Goal: Task Accomplishment & Management: Complete application form

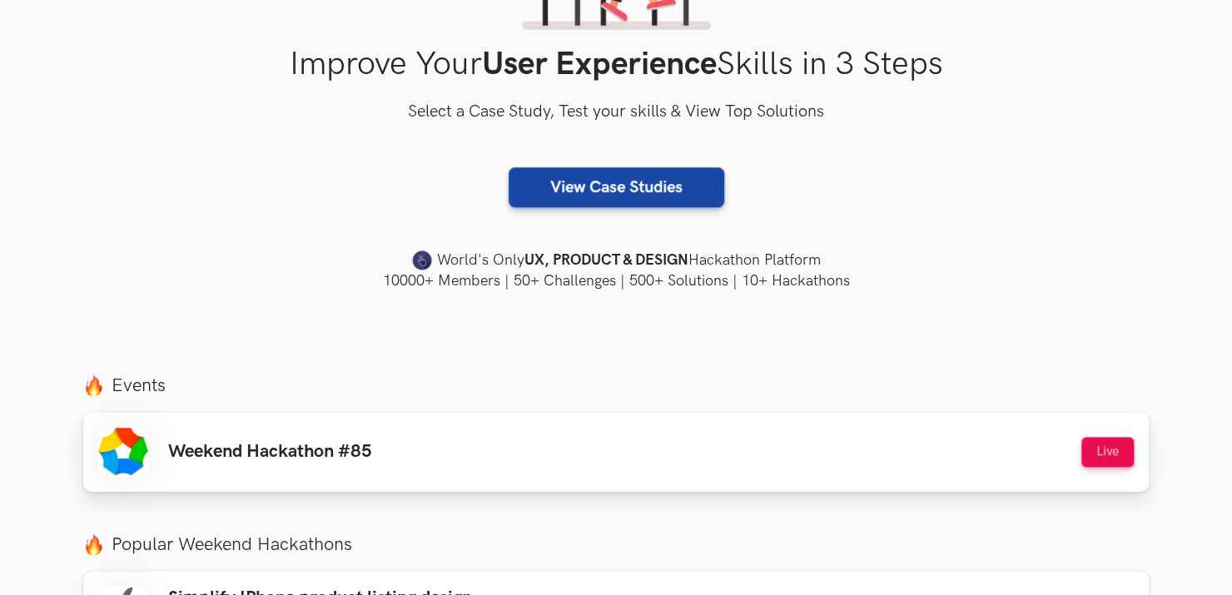
click at [575, 441] on div "Weekend Hackathon #85 Live" at bounding box center [616, 452] width 1036 height 50
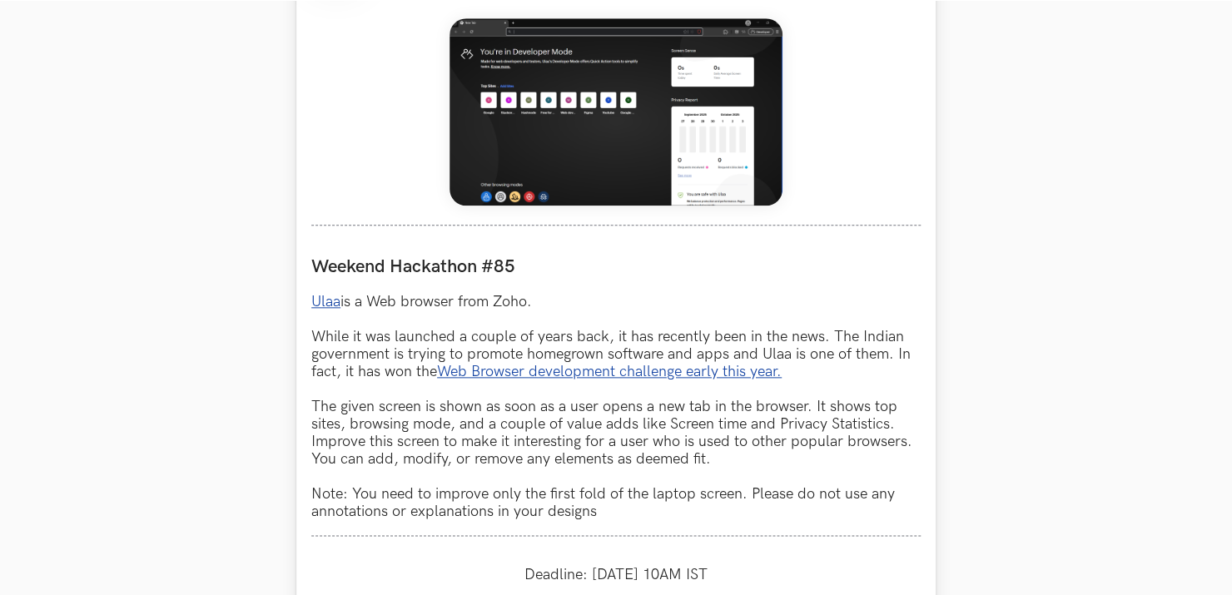
scroll to position [1054, 0]
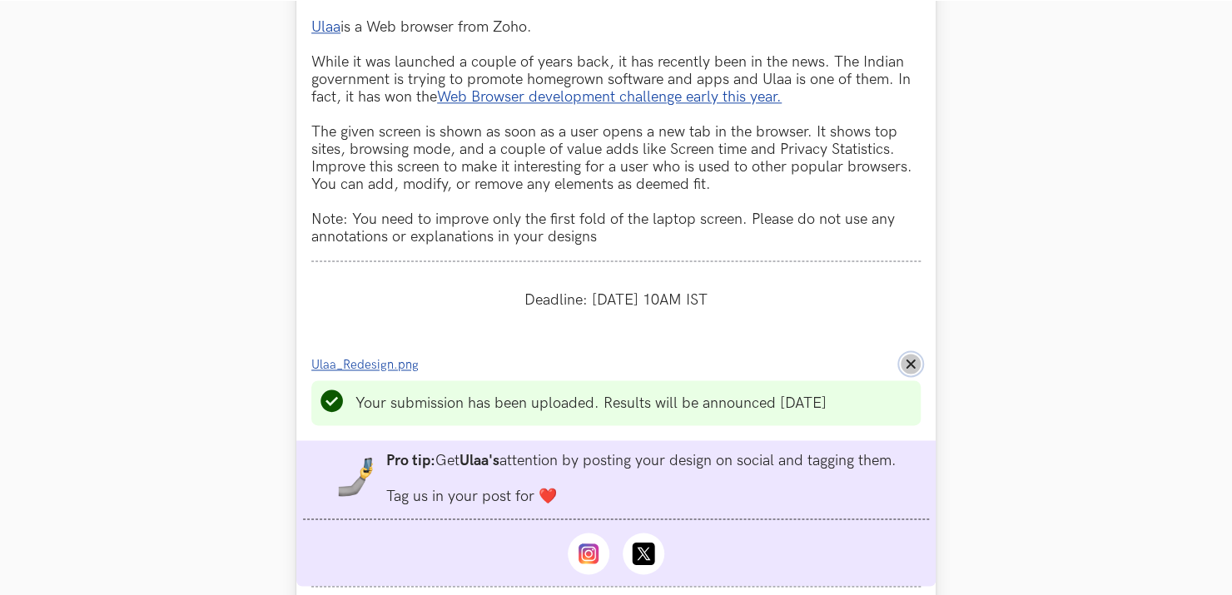
click at [918, 365] on button "Remove File" at bounding box center [911, 364] width 20 height 20
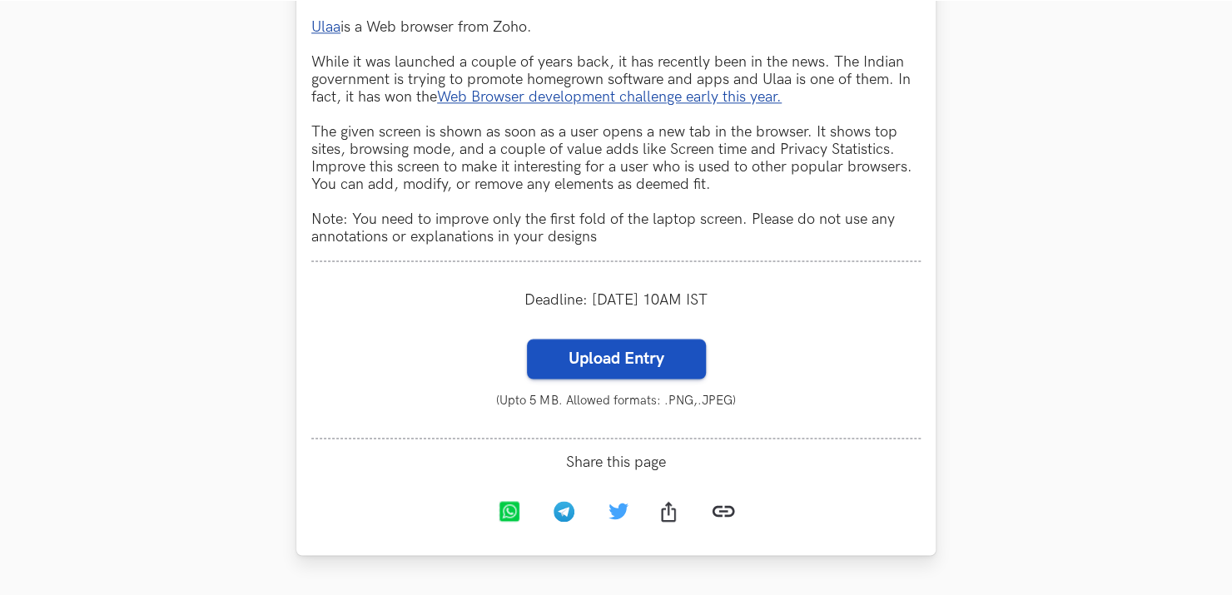
click at [648, 372] on label "Upload Entry" at bounding box center [616, 359] width 179 height 40
click at [527, 339] on input "Upload Entry" at bounding box center [526, 338] width 1 height 1
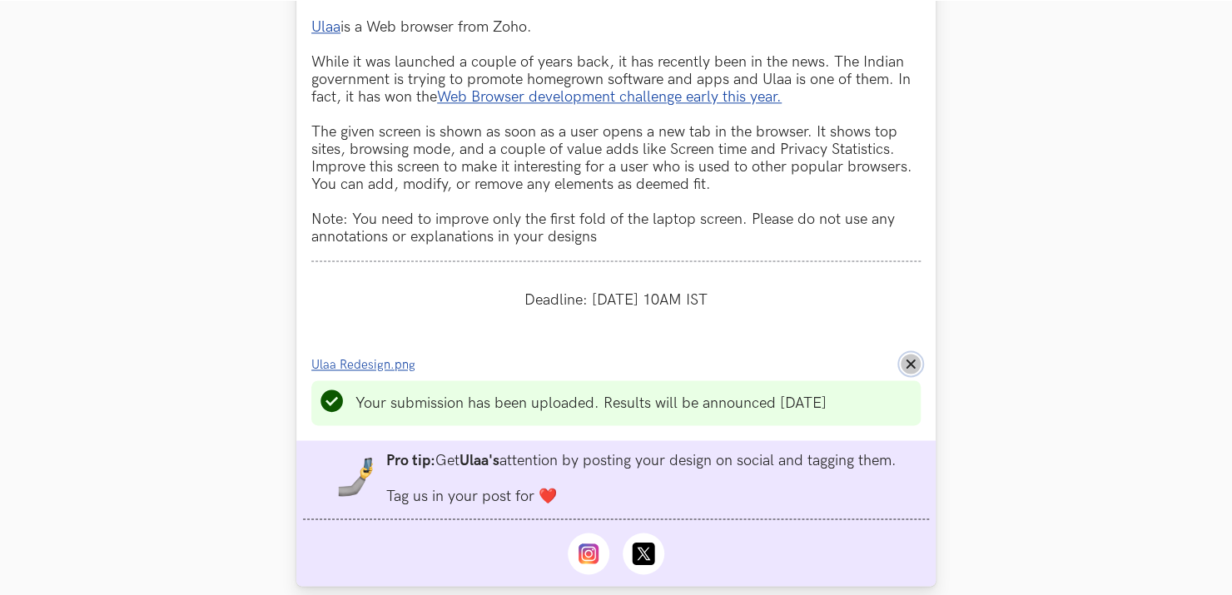
click at [908, 368] on line at bounding box center [910, 363] width 7 height 7
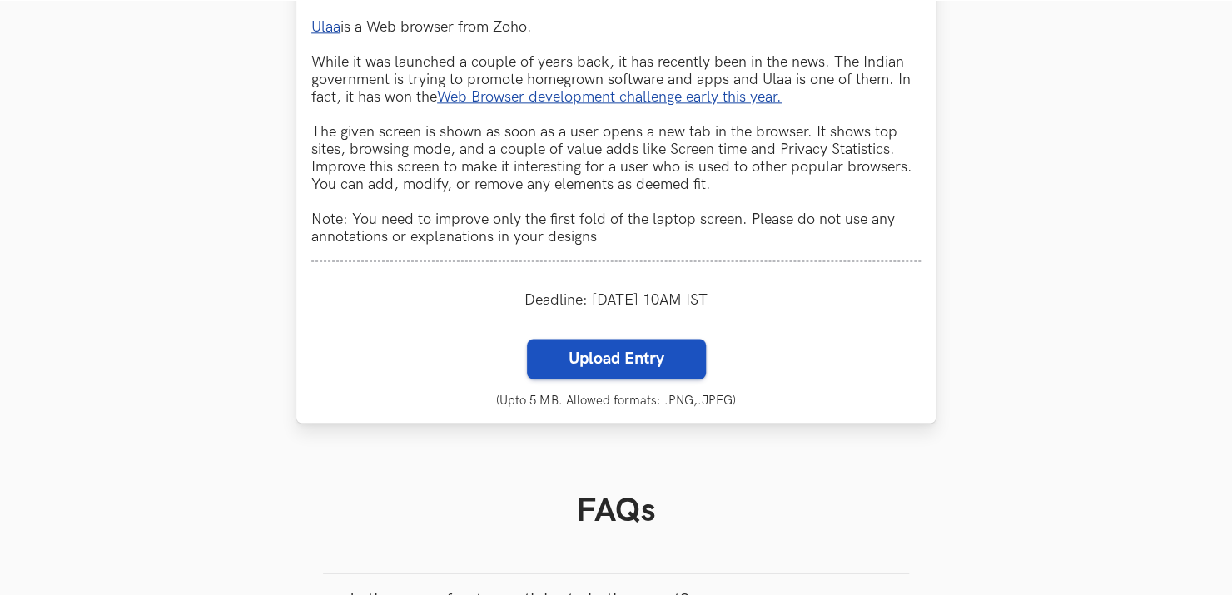
click at [568, 370] on label "Upload Entry" at bounding box center [616, 359] width 179 height 40
click at [527, 339] on input "Upload Entry" at bounding box center [526, 338] width 1 height 1
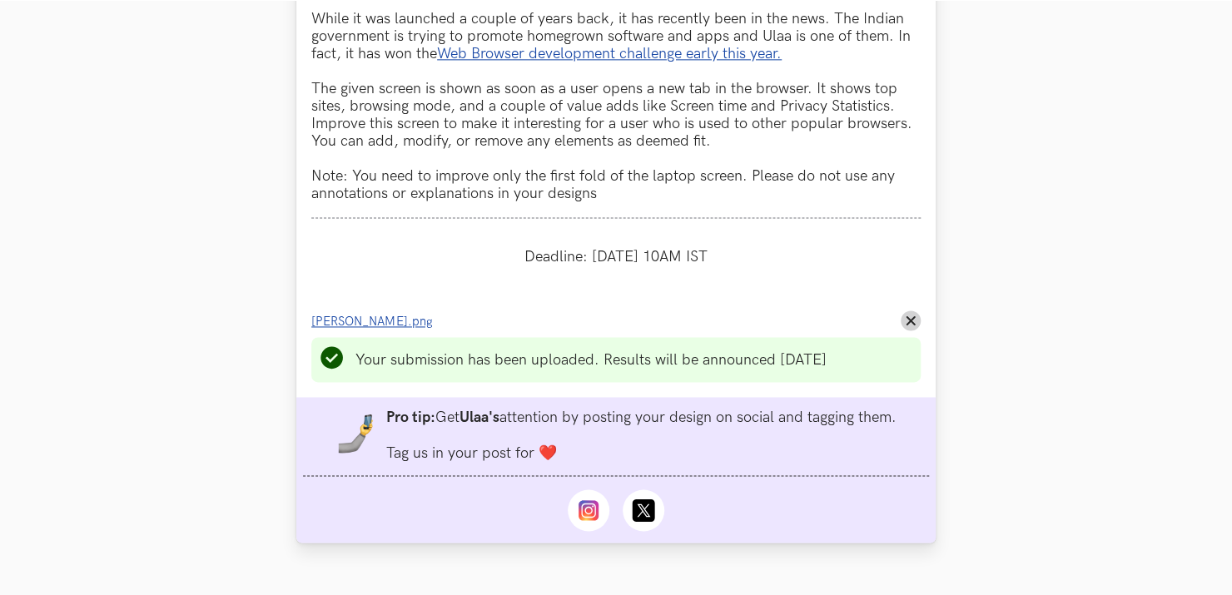
scroll to position [1165, 0]
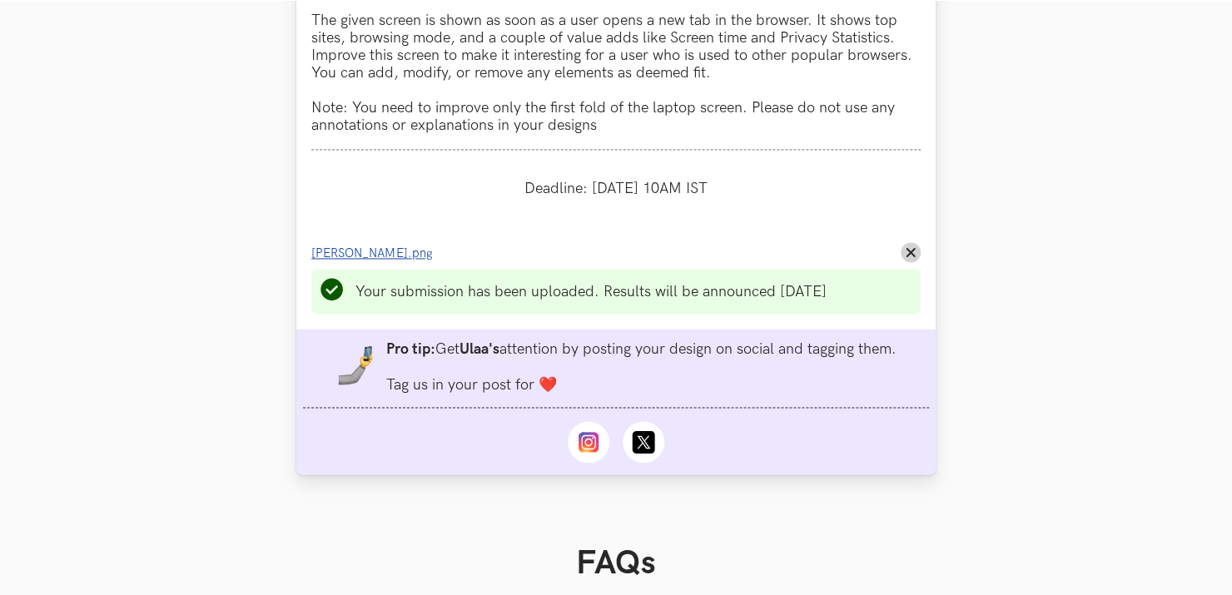
click at [338, 260] on span "Ulla.png" at bounding box center [372, 253] width 122 height 14
click at [910, 256] on icon "Remove File" at bounding box center [911, 252] width 10 height 10
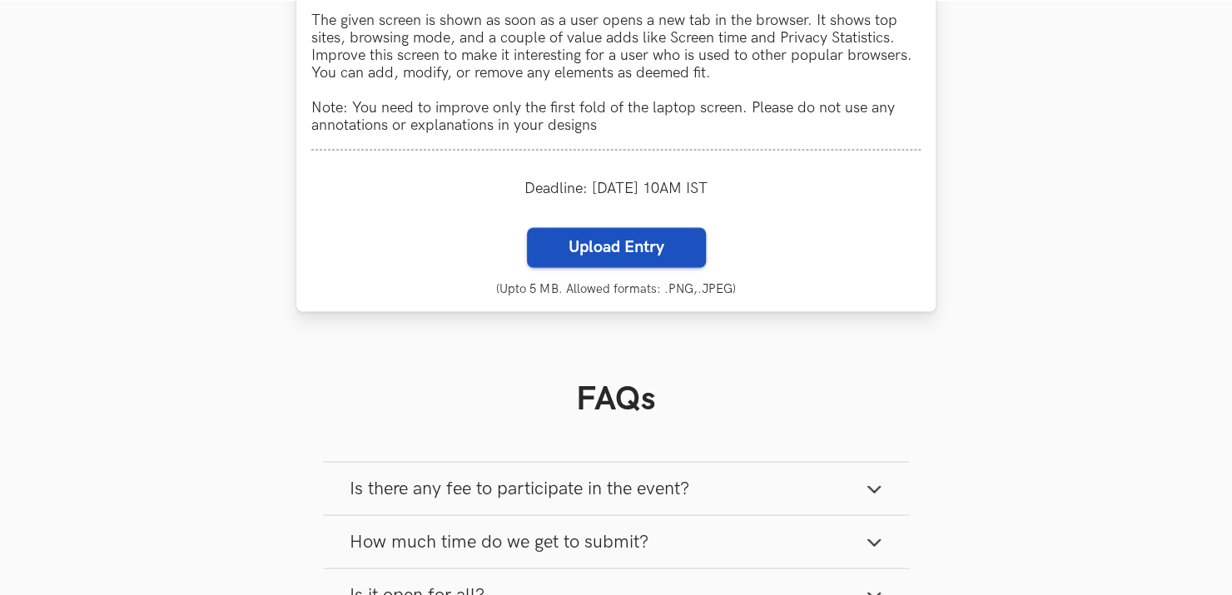
click at [601, 267] on label "Upload Entry" at bounding box center [616, 247] width 179 height 40
click at [527, 227] on input "Upload Entry" at bounding box center [526, 226] width 1 height 1
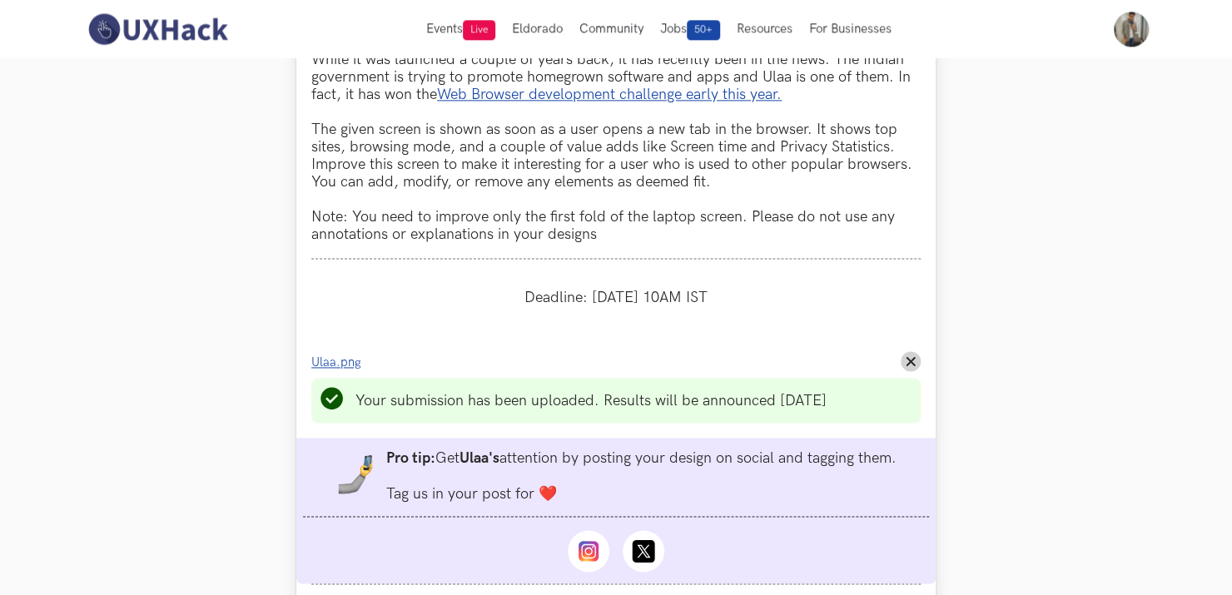
scroll to position [1056, 0]
click at [350, 368] on span "Ulaa.png" at bounding box center [336, 362] width 50 height 14
click at [350, 364] on span "Ulaa.png" at bounding box center [336, 362] width 50 height 14
drag, startPoint x: 914, startPoint y: 370, endPoint x: 890, endPoint y: 369, distance: 24.2
click at [914, 366] on icon "Remove File" at bounding box center [911, 361] width 10 height 10
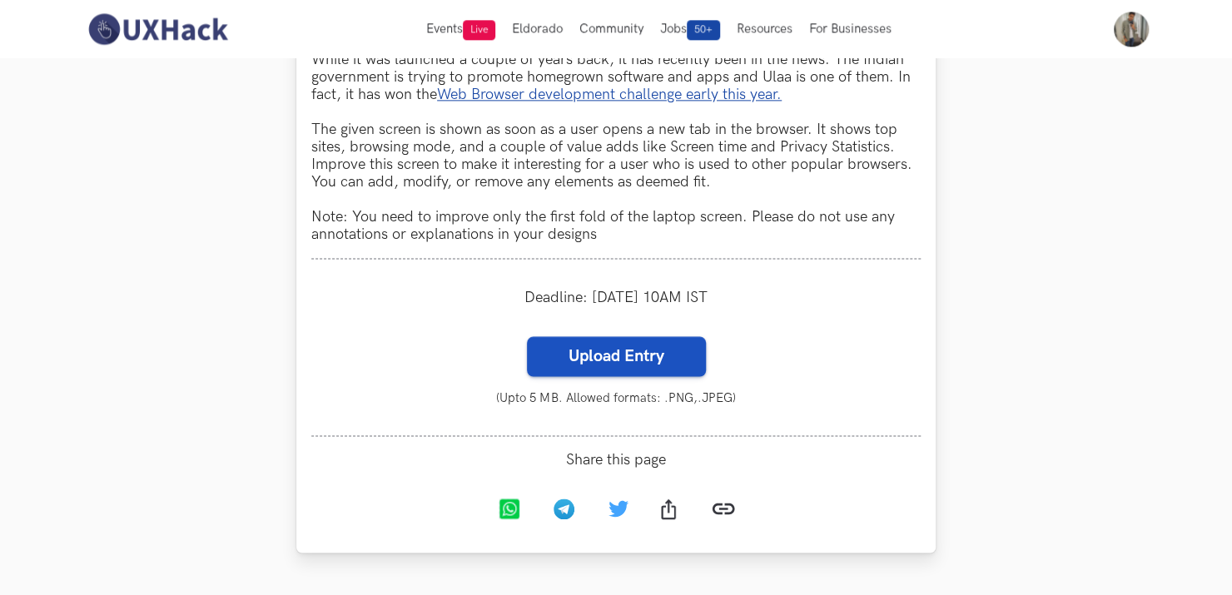
click at [670, 368] on label "Upload Entry" at bounding box center [616, 356] width 179 height 40
click at [527, 336] on input "Upload Entry" at bounding box center [526, 335] width 1 height 1
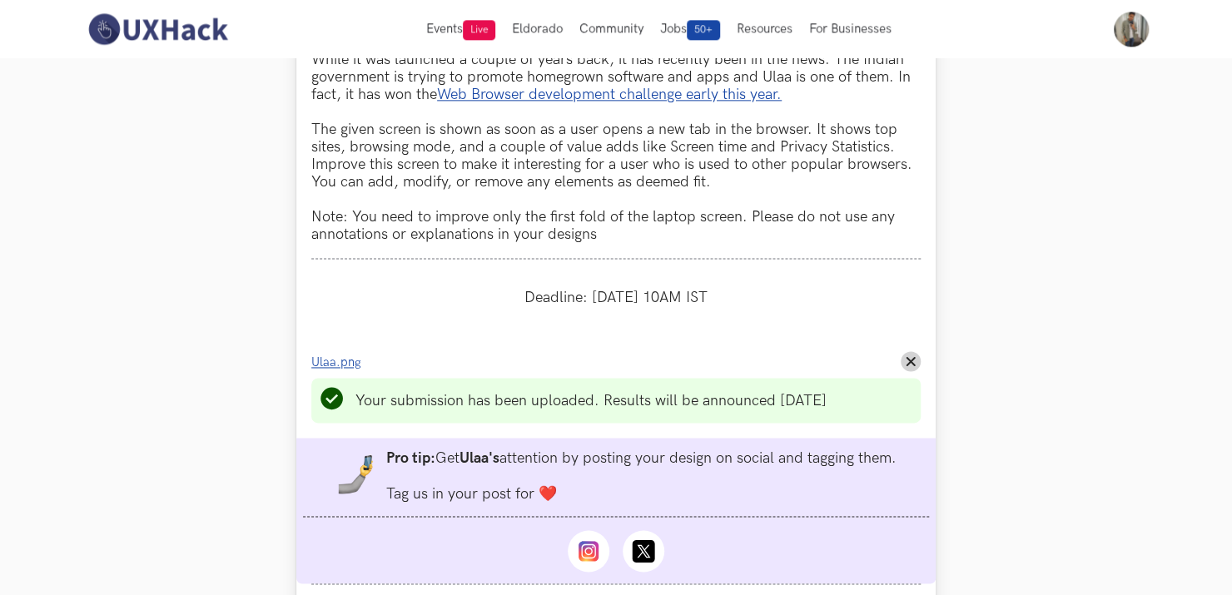
click at [343, 368] on span "Ulaa.png" at bounding box center [336, 362] width 50 height 14
